Goal: Transaction & Acquisition: Purchase product/service

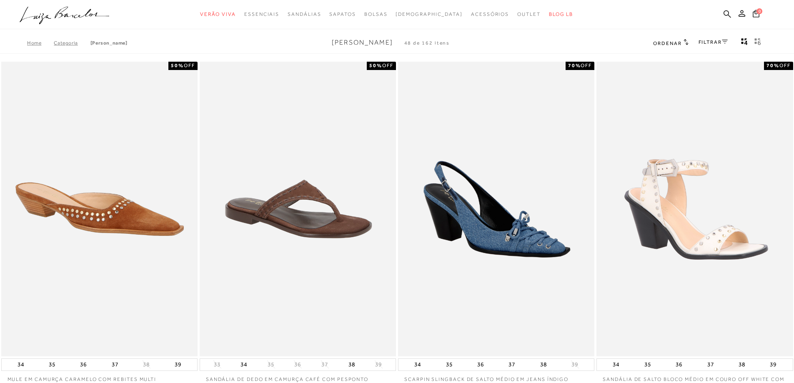
click at [83, 15] on icon ".a{fill-rule:evenodd;}" at bounding box center [65, 15] width 90 height 17
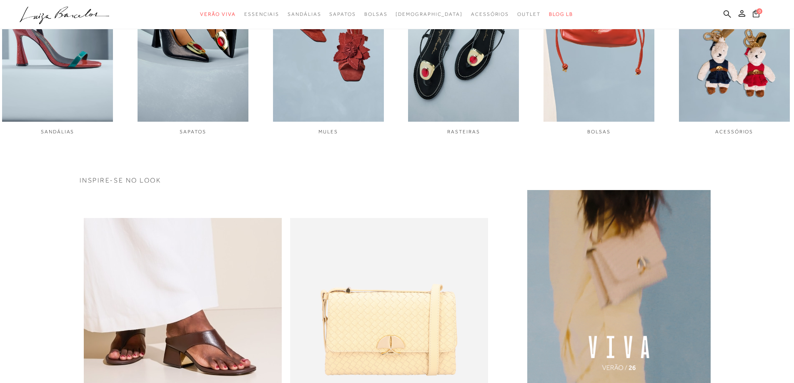
scroll to position [417, 0]
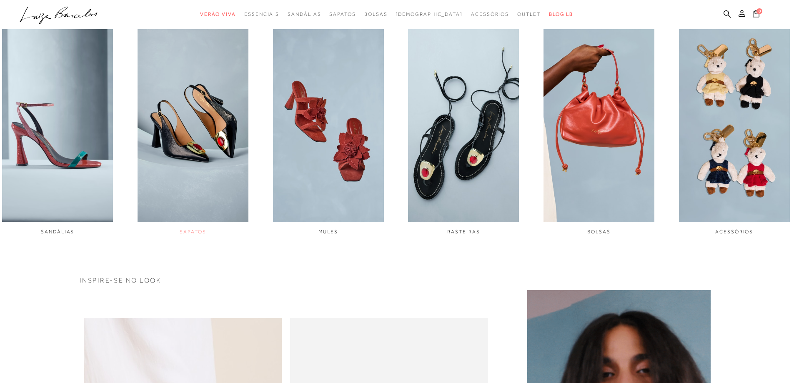
click at [224, 129] on img "2 / 6" at bounding box center [192, 117] width 111 height 207
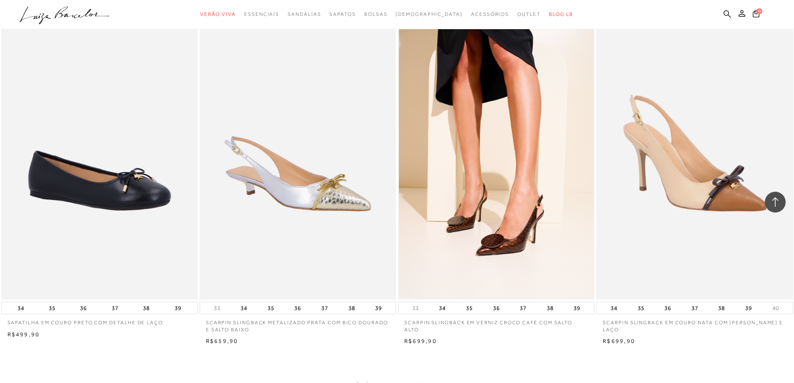
scroll to position [1791, 0]
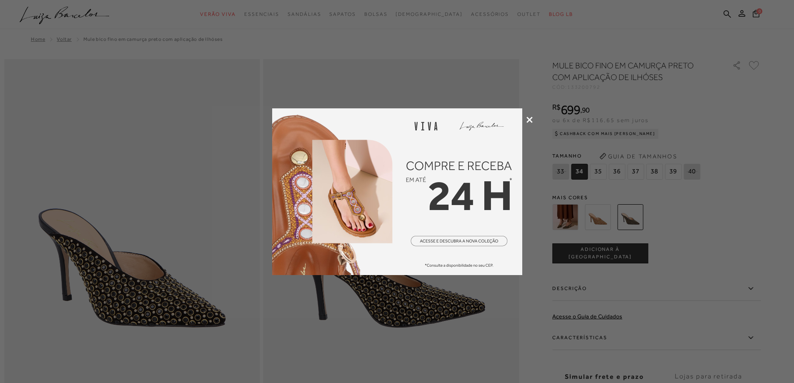
click at [529, 117] on icon at bounding box center [529, 120] width 6 height 6
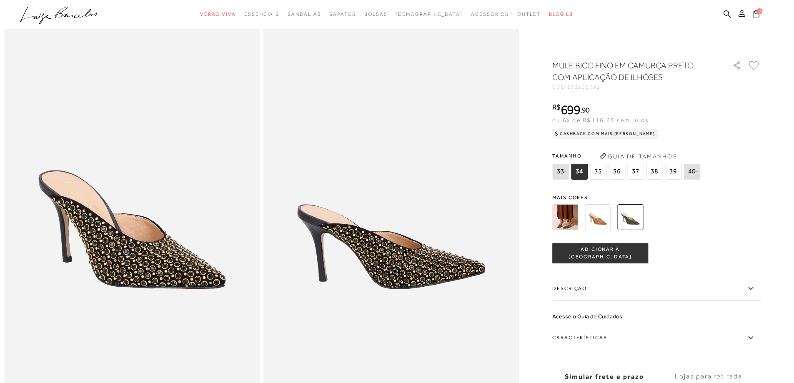
scroll to position [83, 0]
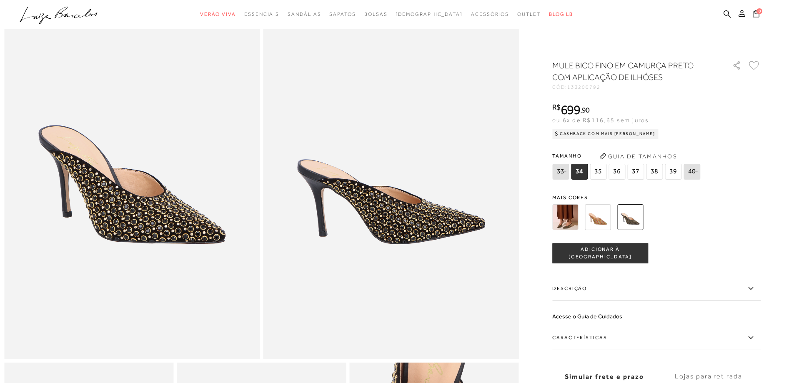
click at [410, 217] on img at bounding box center [391, 167] width 256 height 383
